Goal: Task Accomplishment & Management: Use online tool/utility

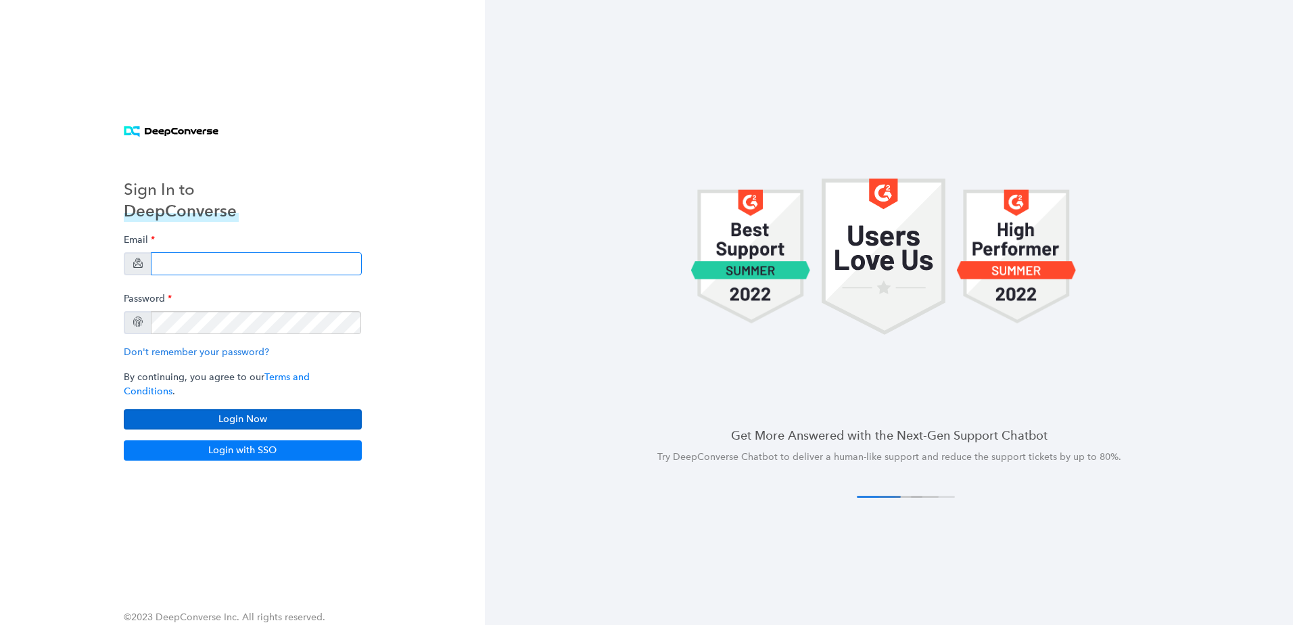
type input "[PERSON_NAME][EMAIL_ADDRESS][PERSON_NAME][DOMAIN_NAME]"
click at [228, 420] on button "Login Now" at bounding box center [243, 419] width 238 height 20
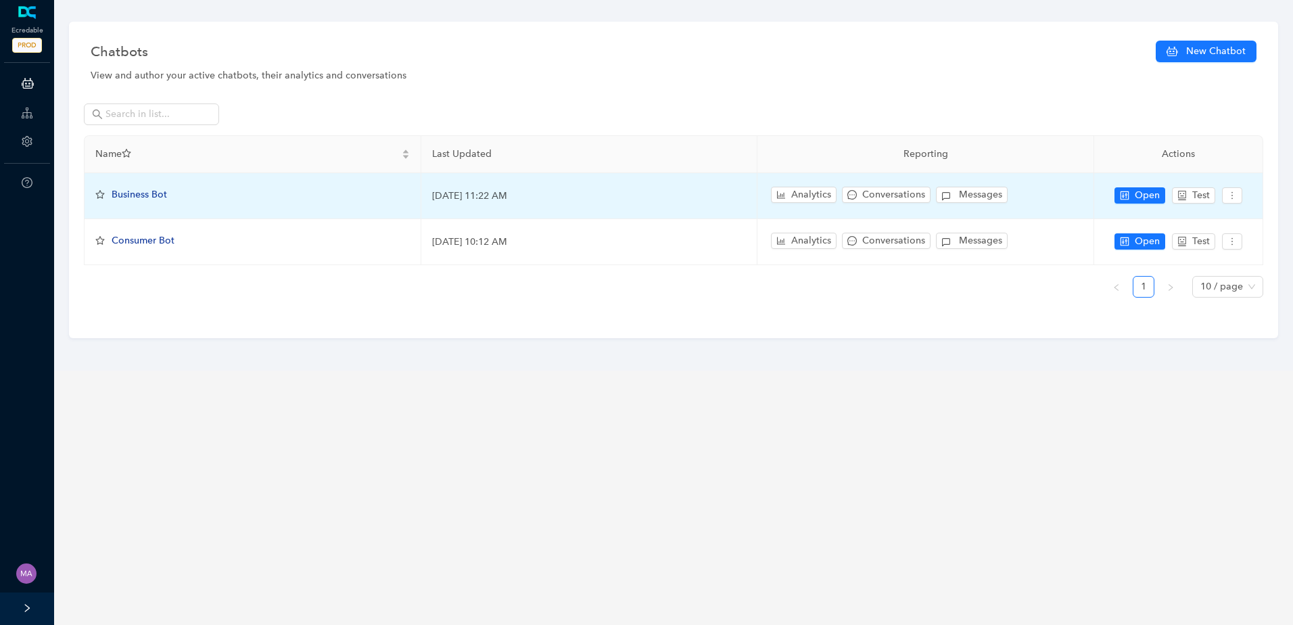
click at [160, 199] on span "Business Bot" at bounding box center [139, 194] width 55 height 11
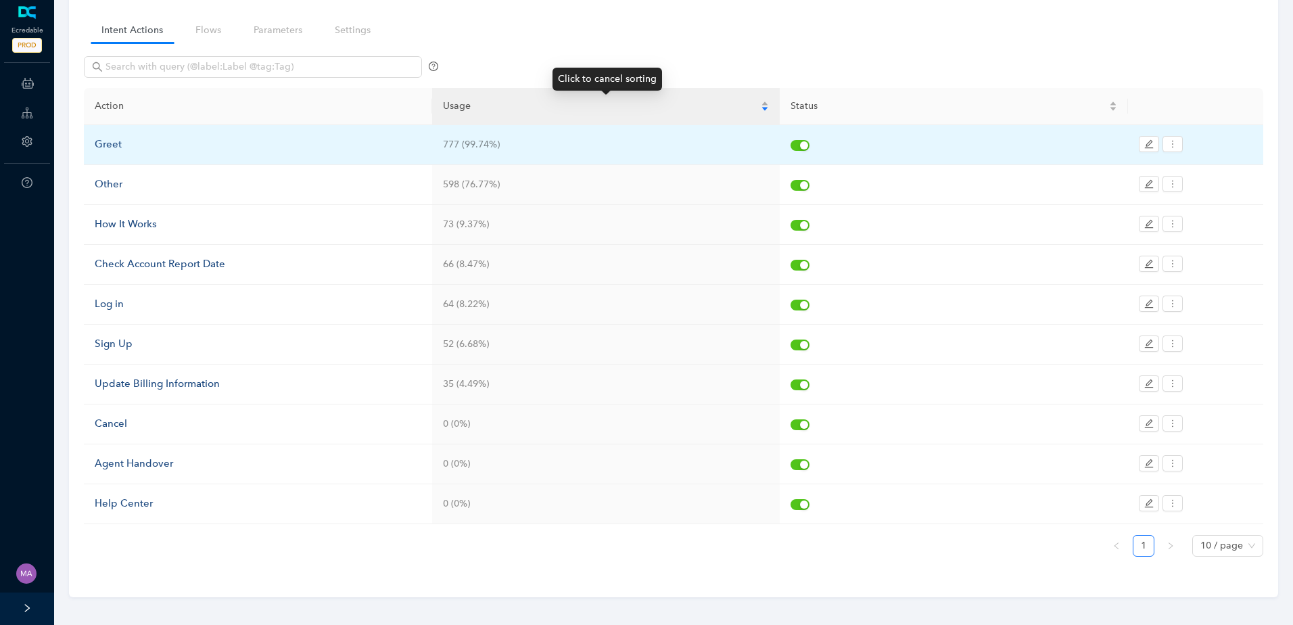
scroll to position [101, 0]
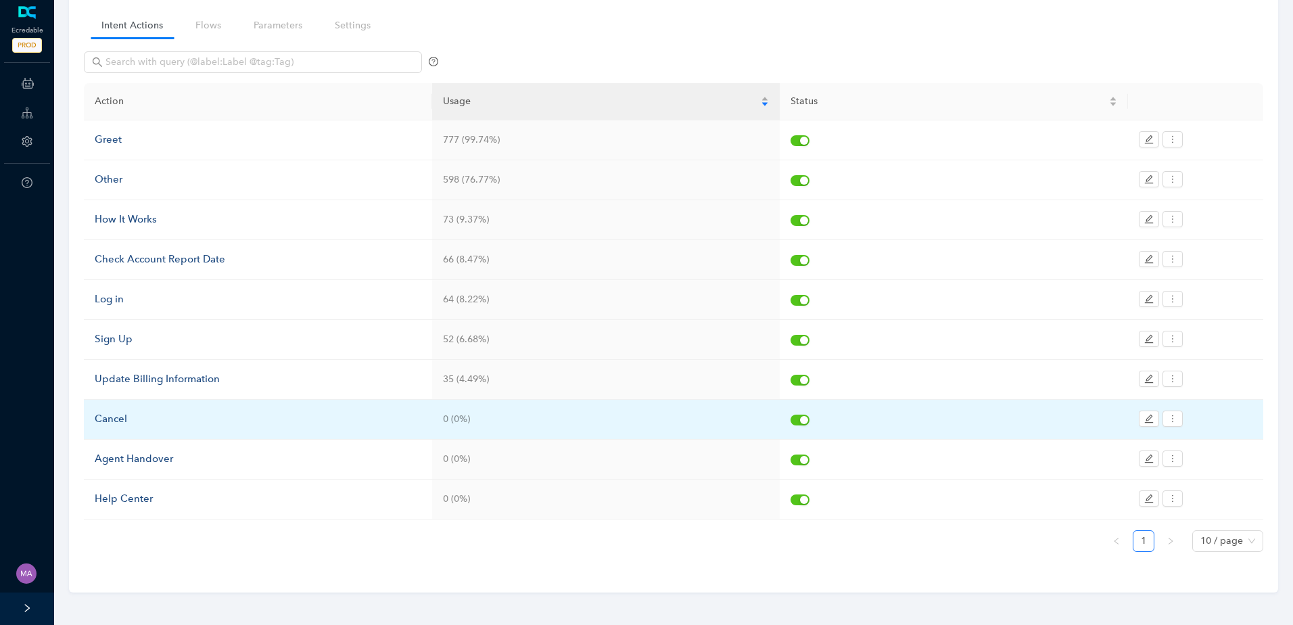
click at [283, 416] on div "Cancel" at bounding box center [258, 419] width 327 height 16
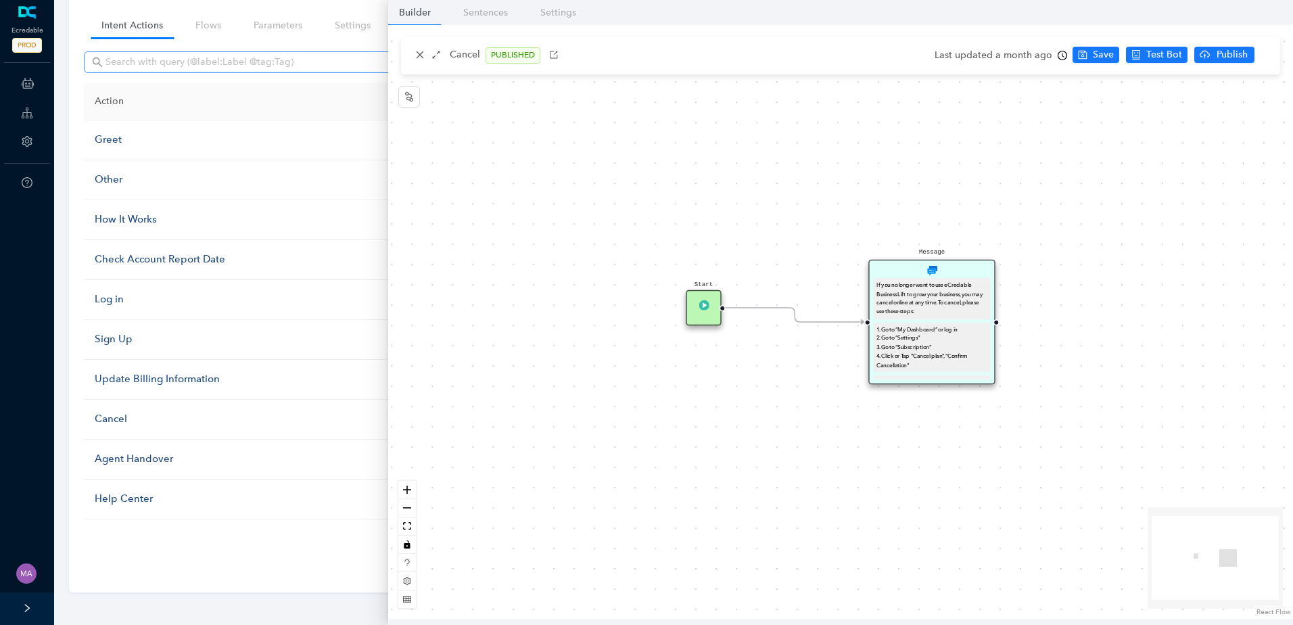
click at [87, 58] on span at bounding box center [253, 62] width 338 height 22
click at [212, 30] on link "Flows" at bounding box center [208, 25] width 47 height 25
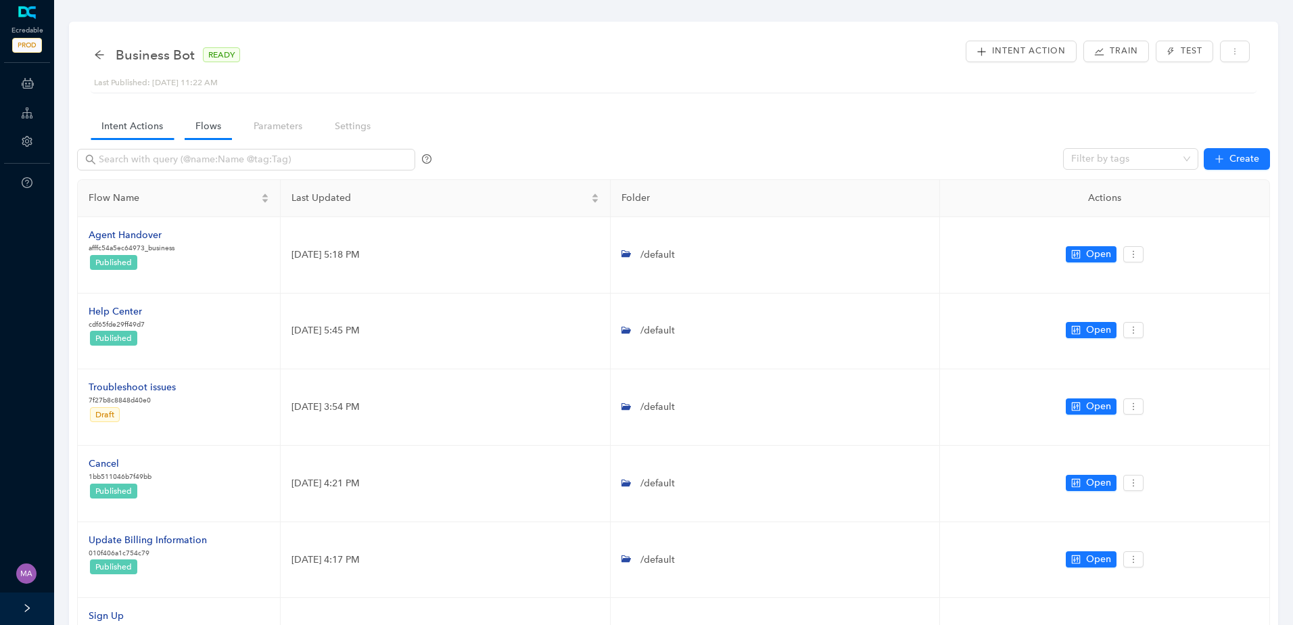
click at [147, 133] on link "Intent Actions" at bounding box center [132, 126] width 83 height 25
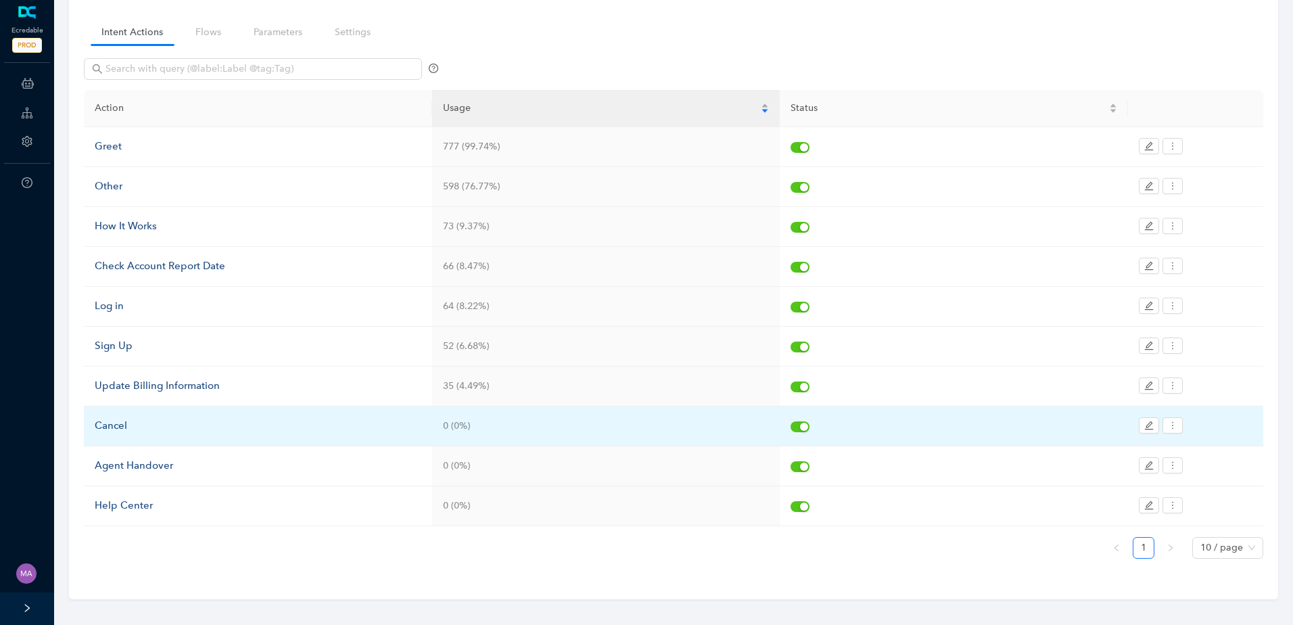
scroll to position [101, 0]
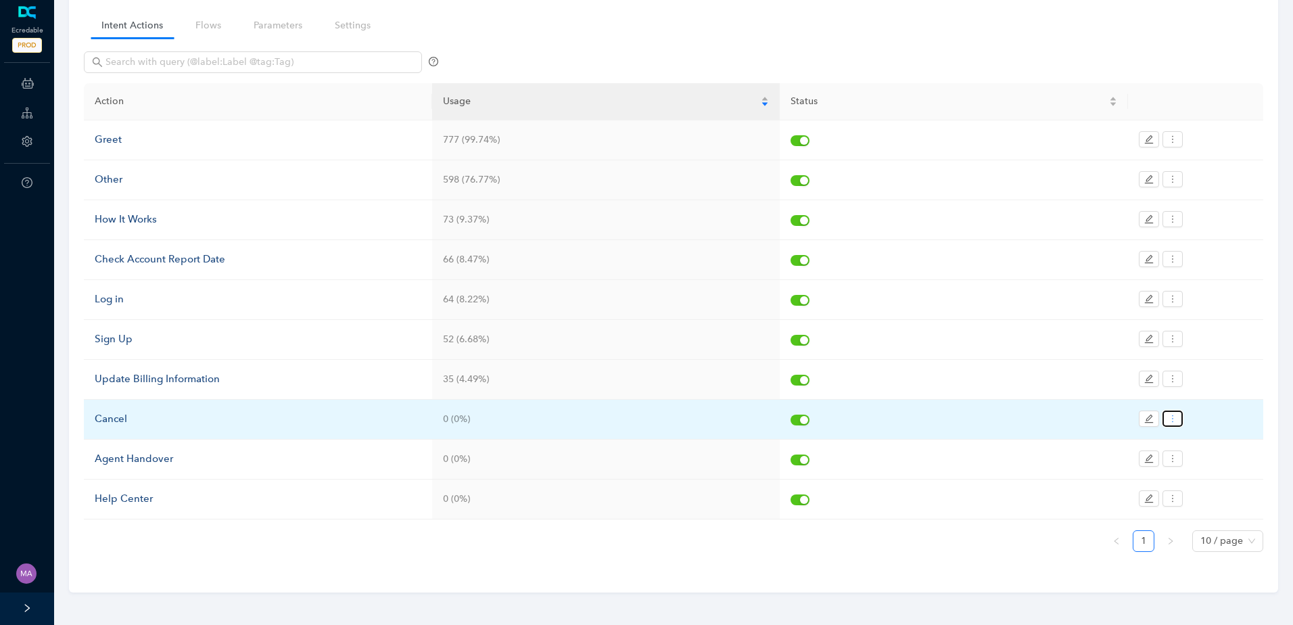
click at [1170, 421] on icon "more" at bounding box center [1172, 418] width 9 height 9
click at [1191, 462] on span "Update Utterances" at bounding box center [1219, 464] width 93 height 15
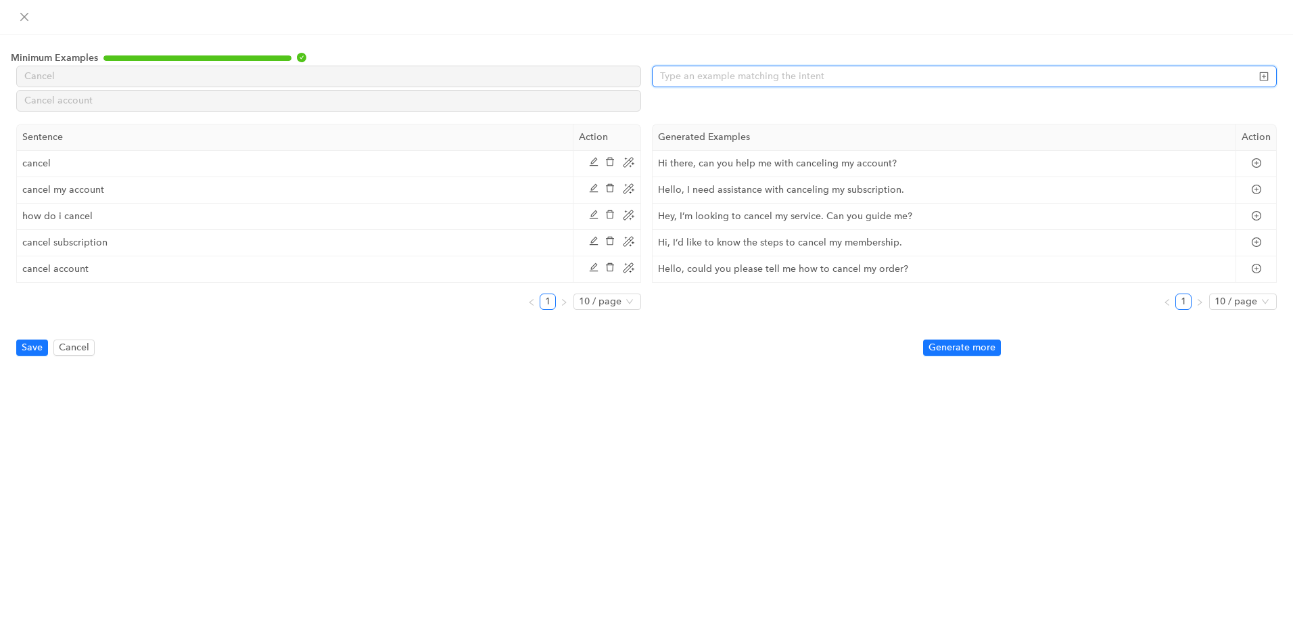
click at [753, 80] on input "text" at bounding box center [950, 76] width 580 height 15
type input "cancel my subscription"
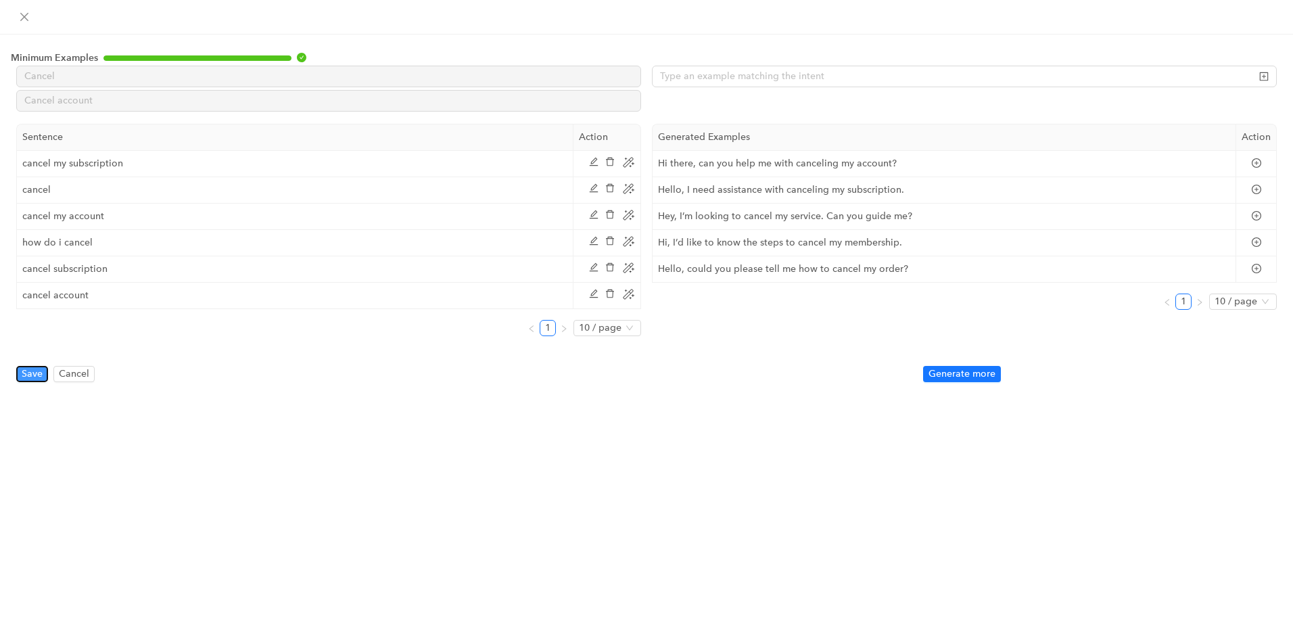
click at [41, 371] on span "Save" at bounding box center [32, 373] width 21 height 15
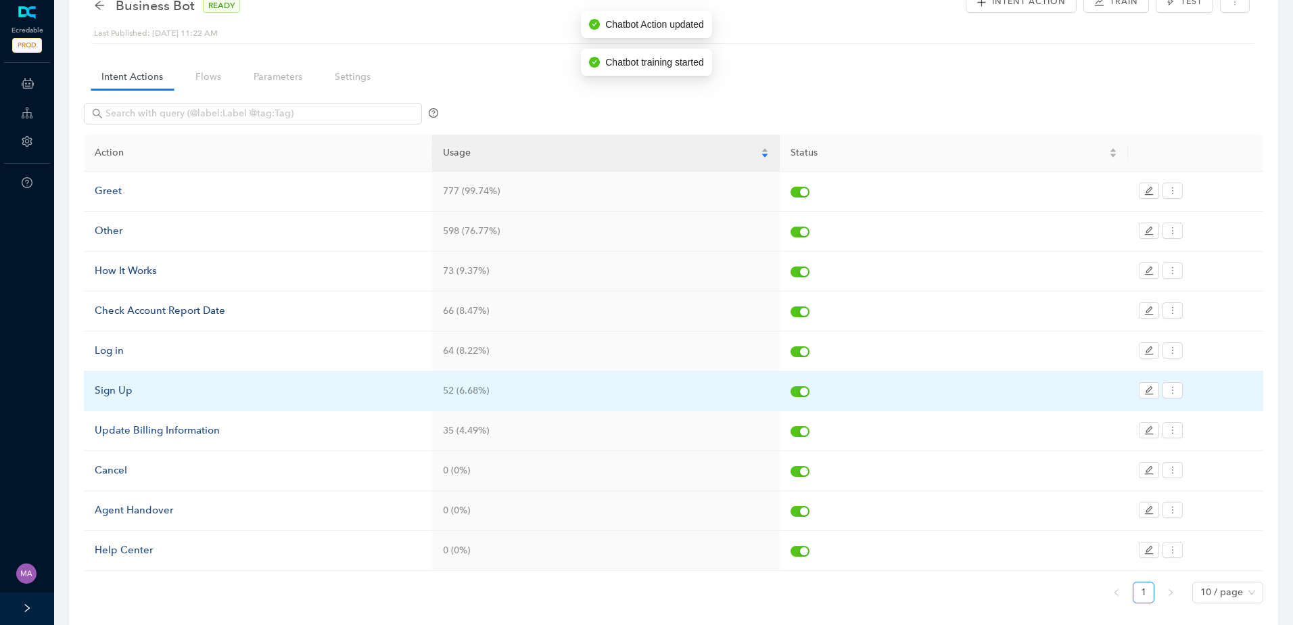
scroll to position [0, 0]
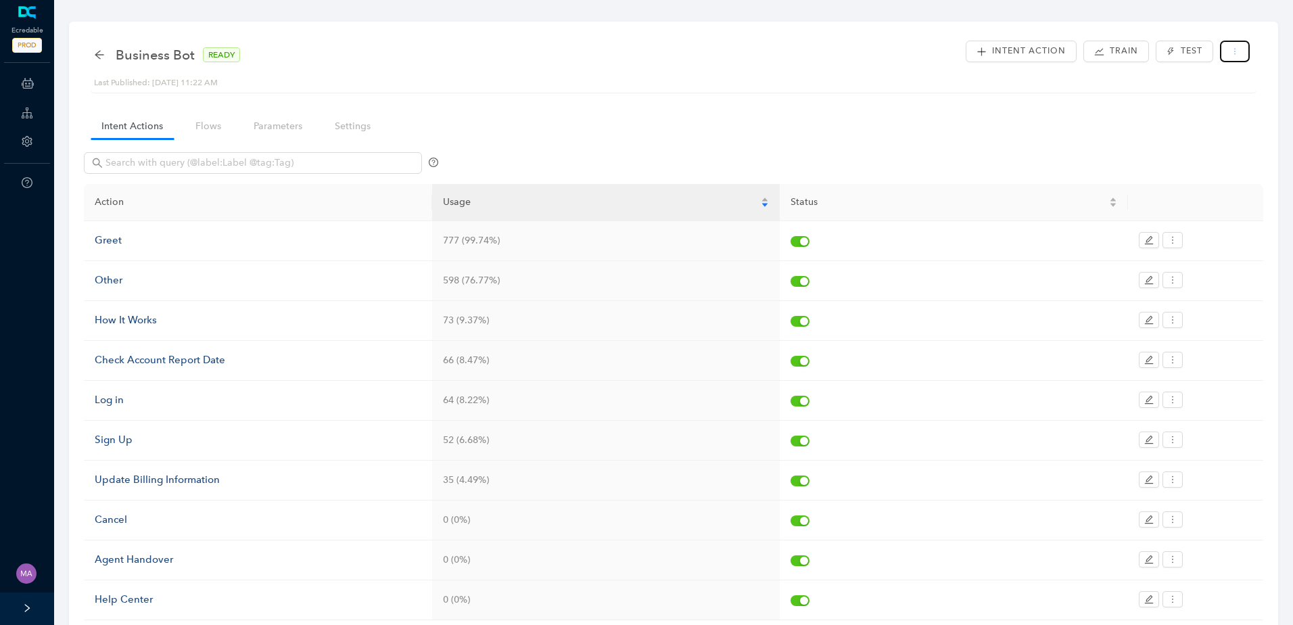
click at [1232, 57] on button "button" at bounding box center [1235, 52] width 30 height 22
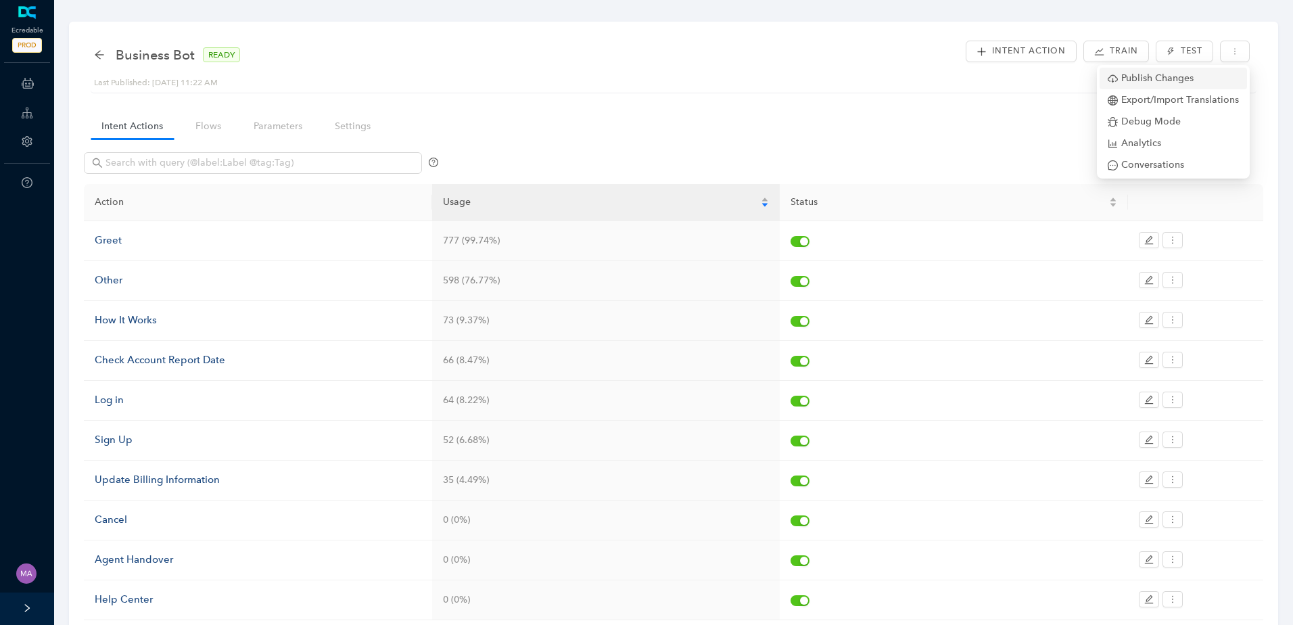
click at [1173, 78] on span "Publish Changes" at bounding box center [1173, 78] width 131 height 15
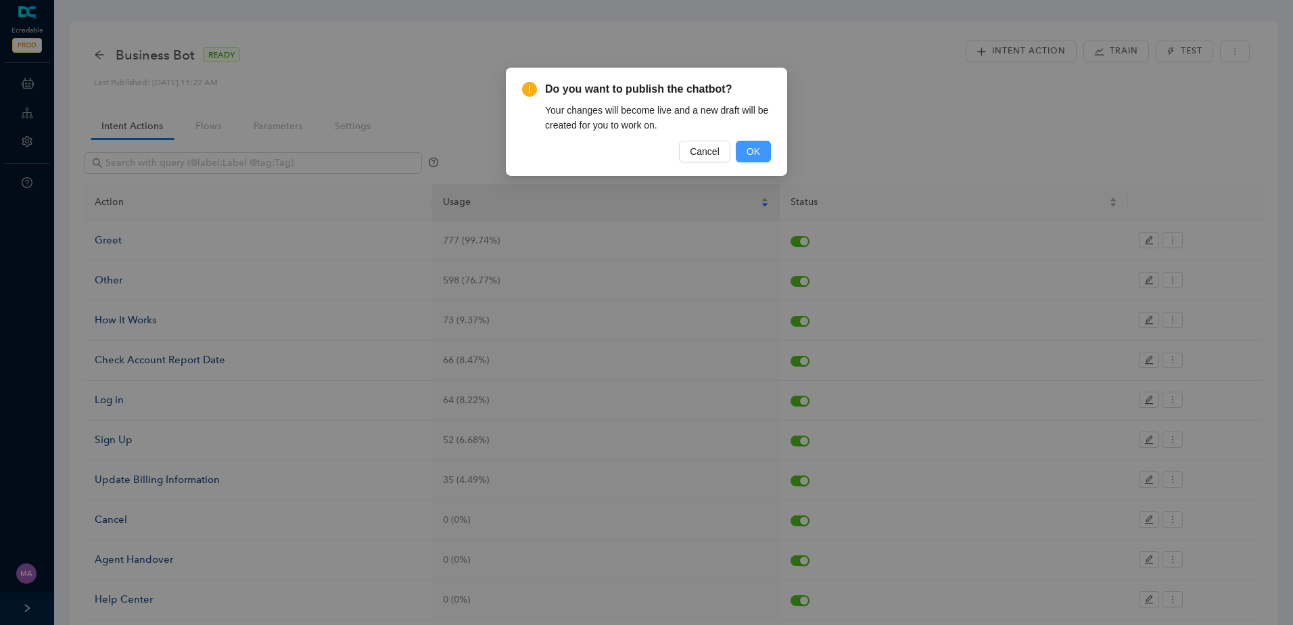
click at [761, 152] on button "OK" at bounding box center [753, 152] width 35 height 22
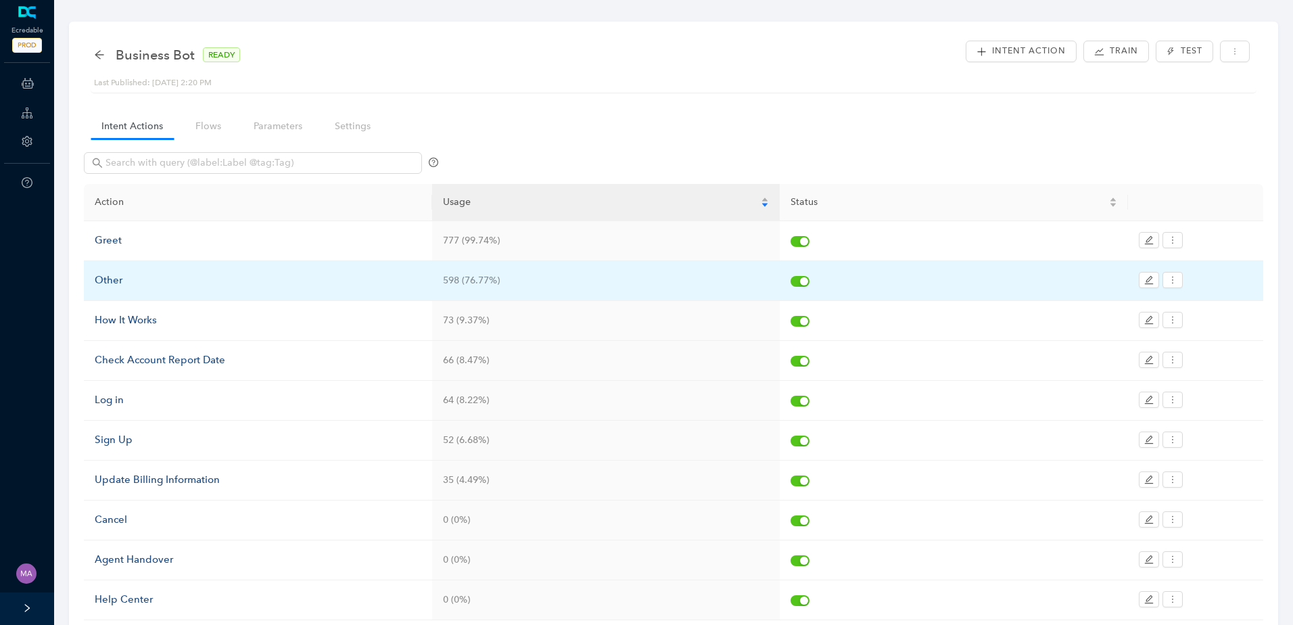
click at [230, 277] on div "Other" at bounding box center [258, 281] width 327 height 16
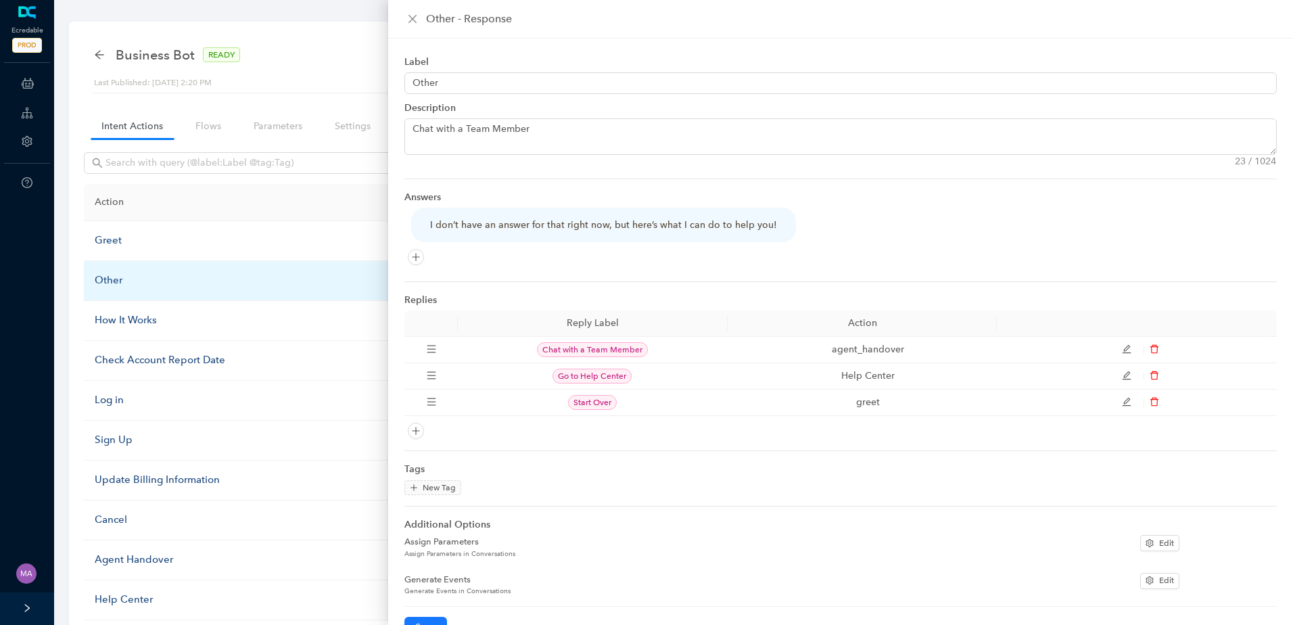
click at [230, 277] on div "Other" at bounding box center [258, 281] width 327 height 16
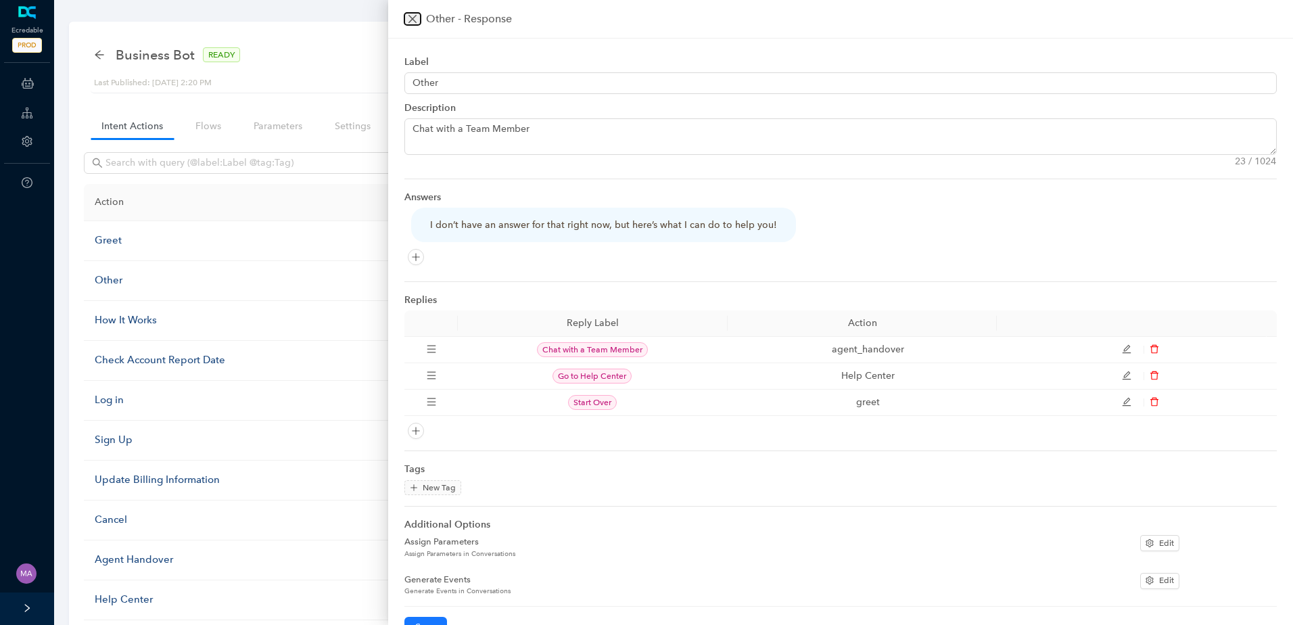
click at [412, 23] on icon "close" at bounding box center [412, 19] width 11 height 11
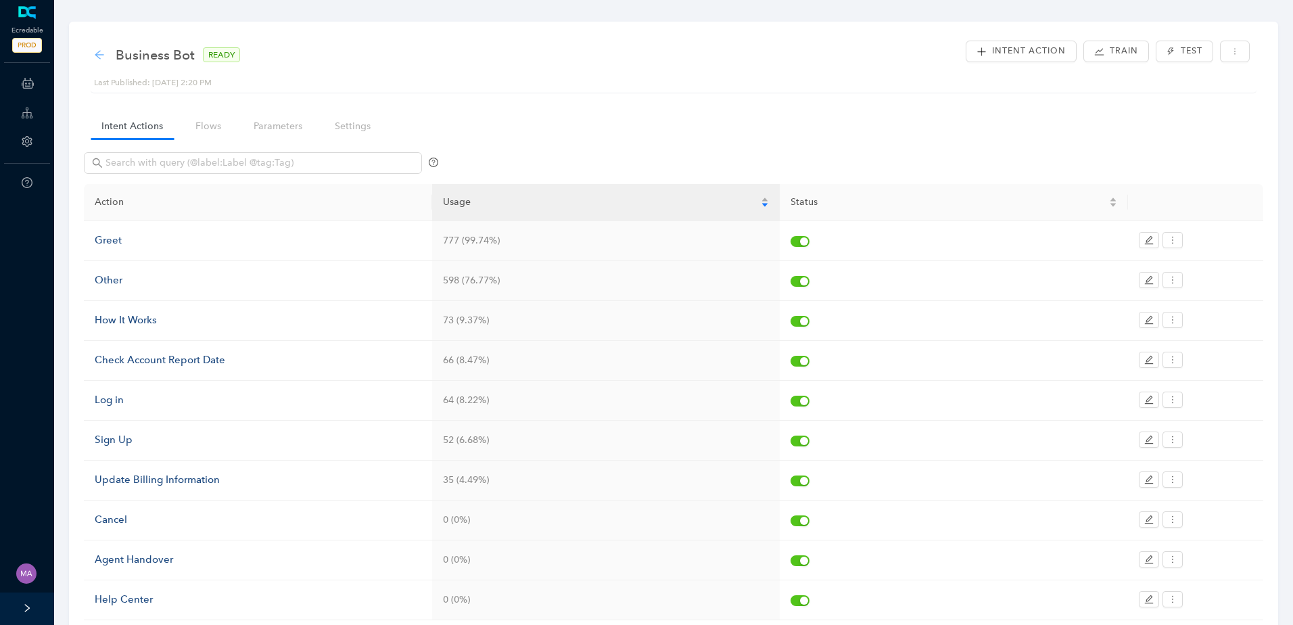
click at [96, 55] on icon "arrow-left" at bounding box center [99, 54] width 9 height 9
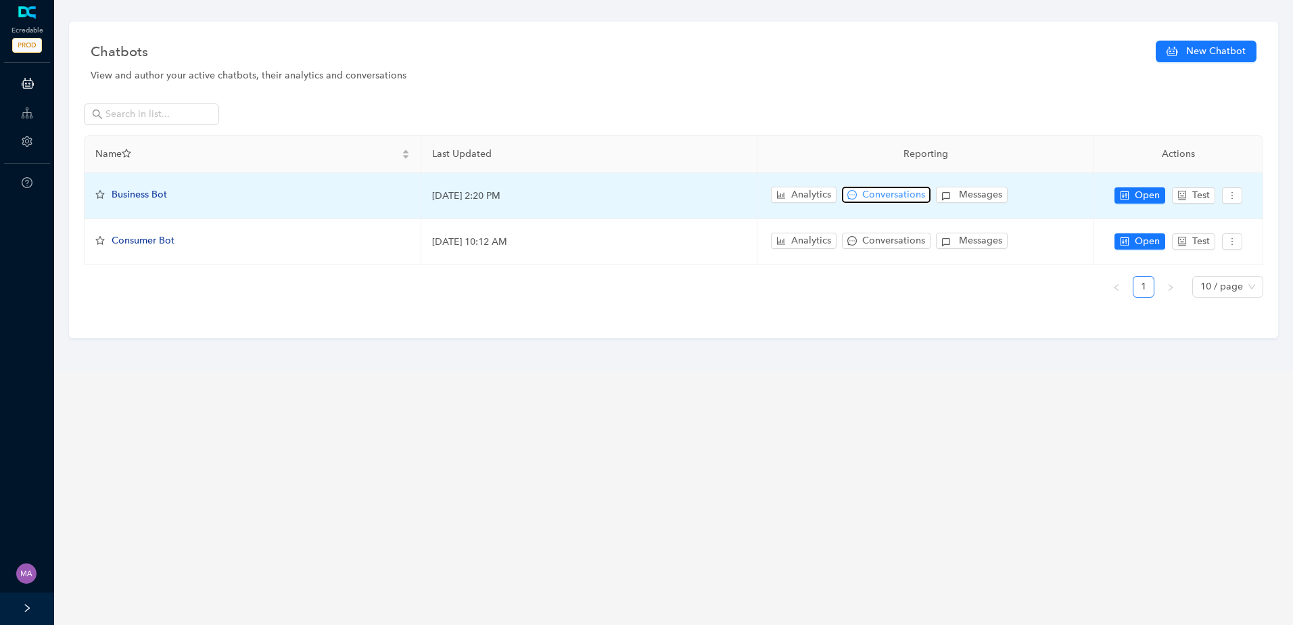
click at [855, 198] on icon "message" at bounding box center [851, 194] width 9 height 9
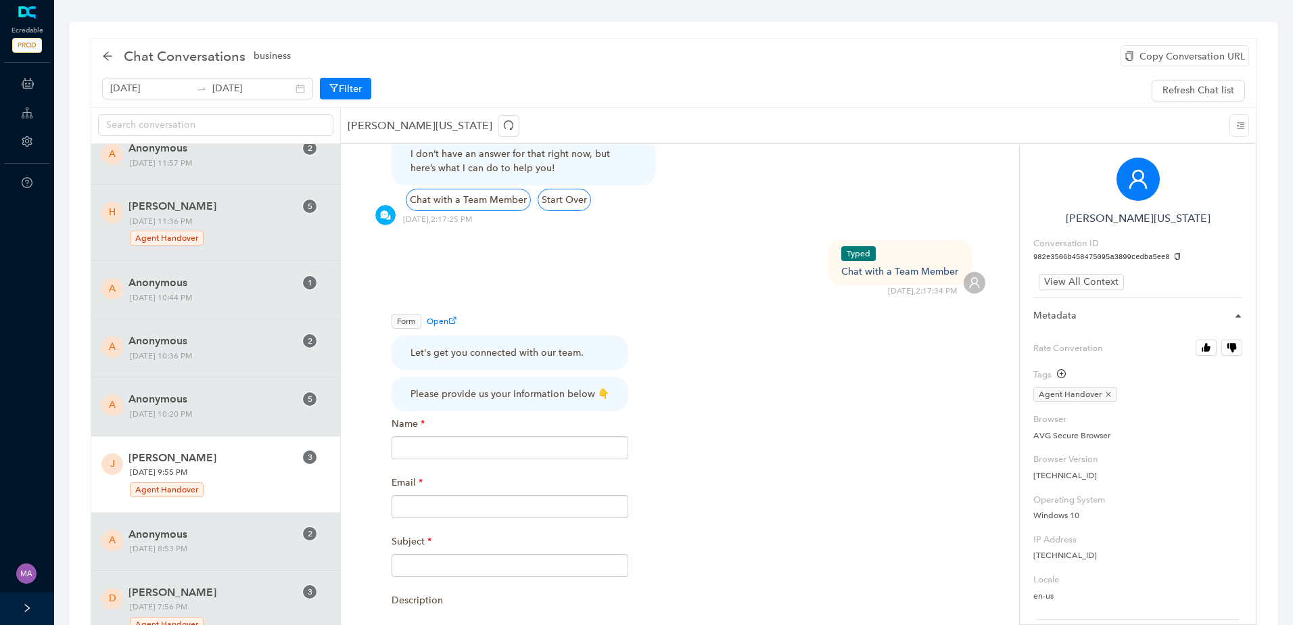
scroll to position [1352, 0]
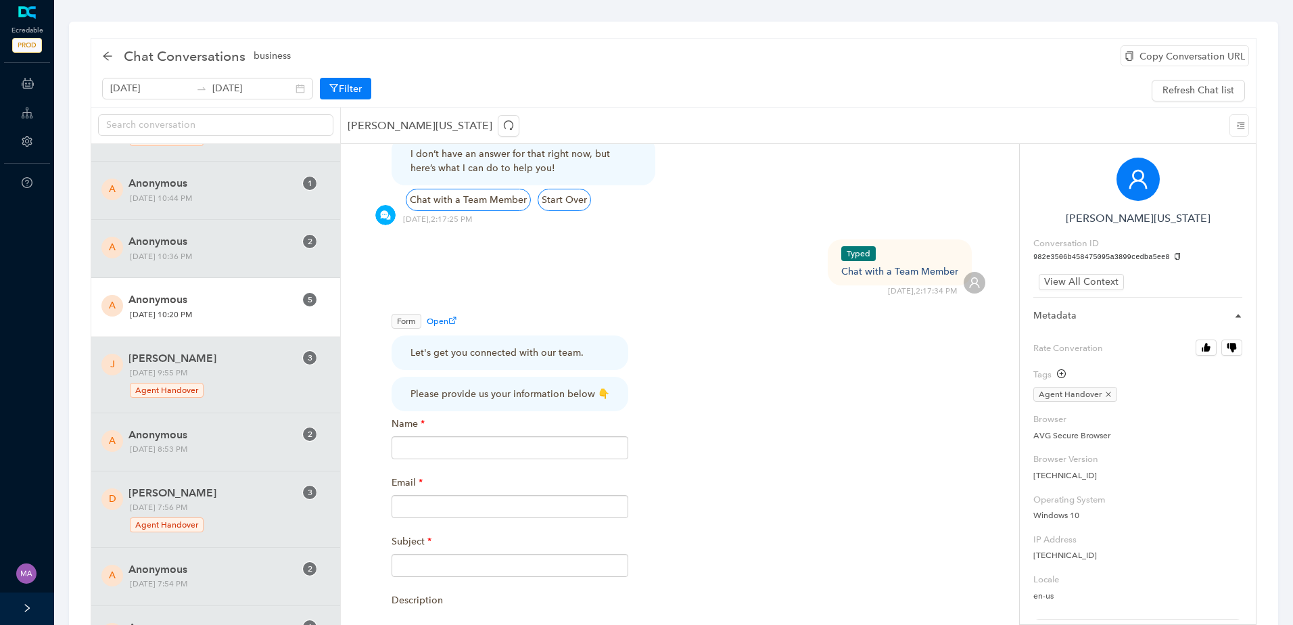
click at [215, 292] on div "A Anonymous 5 Tuesday, August 26, 2025 10:20 PM" at bounding box center [215, 307] width 249 height 58
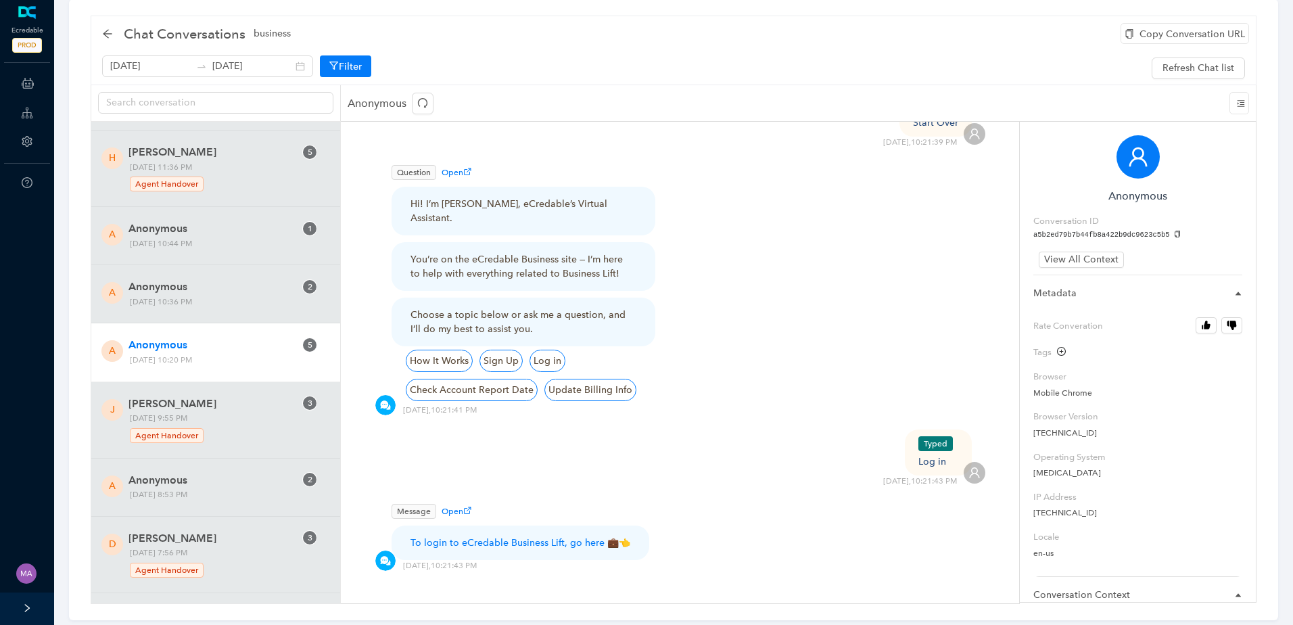
scroll to position [49, 0]
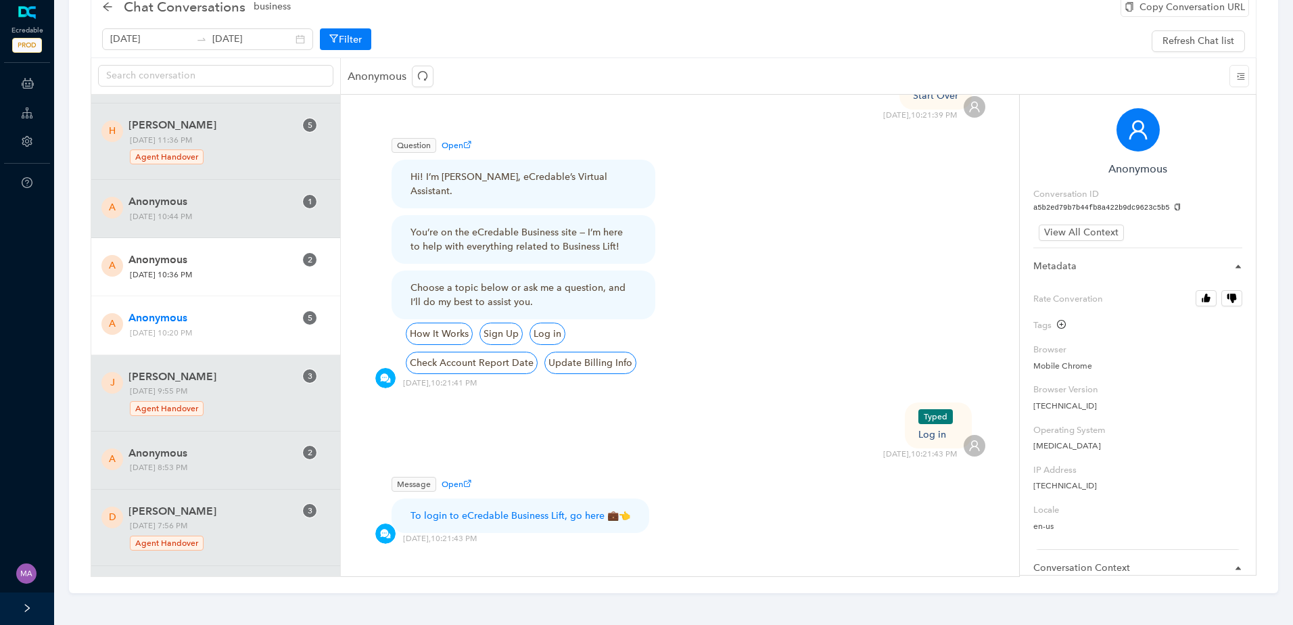
click at [187, 252] on span "Anonymous" at bounding box center [211, 260] width 166 height 16
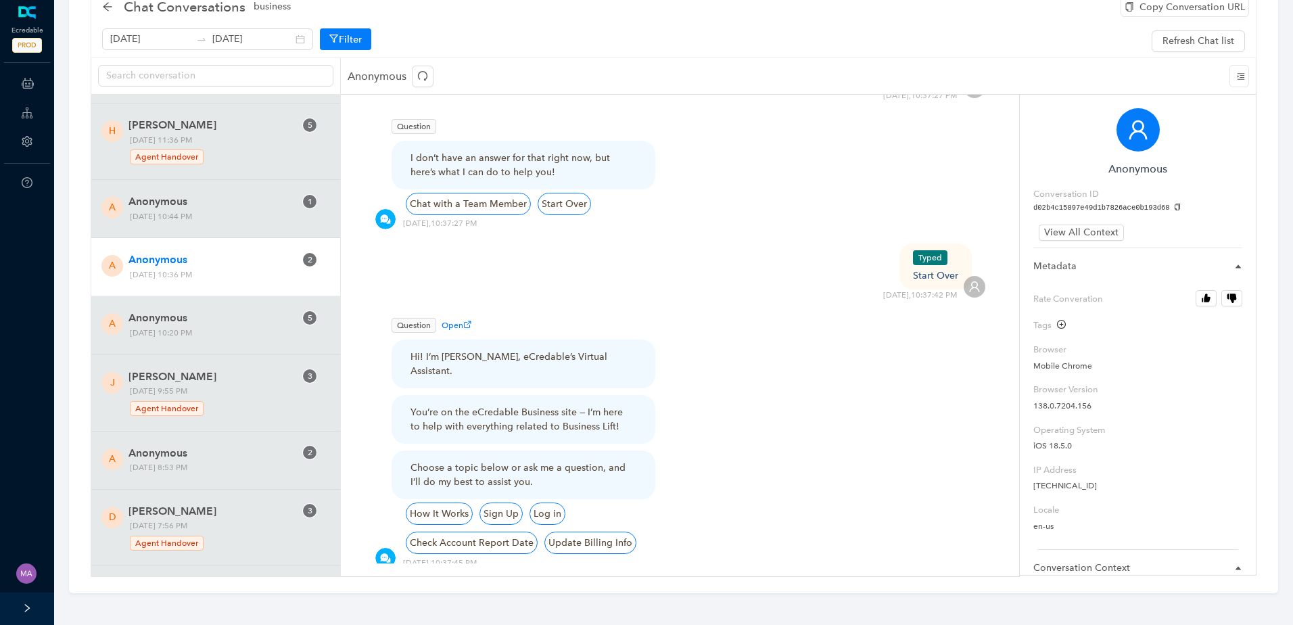
scroll to position [377, 0]
